Goal: Obtain resource: Obtain resource

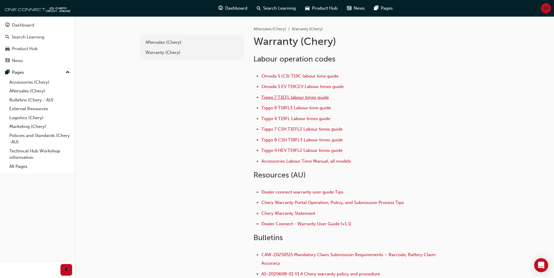
click at [280, 99] on span "Tiggo 7 T1EFL labour times guide" at bounding box center [294, 97] width 67 height 5
click at [289, 129] on span "Tiggo 7 CSH T1EFL2 Labour times guide" at bounding box center [301, 129] width 81 height 5
